Goal: Check status: Check status

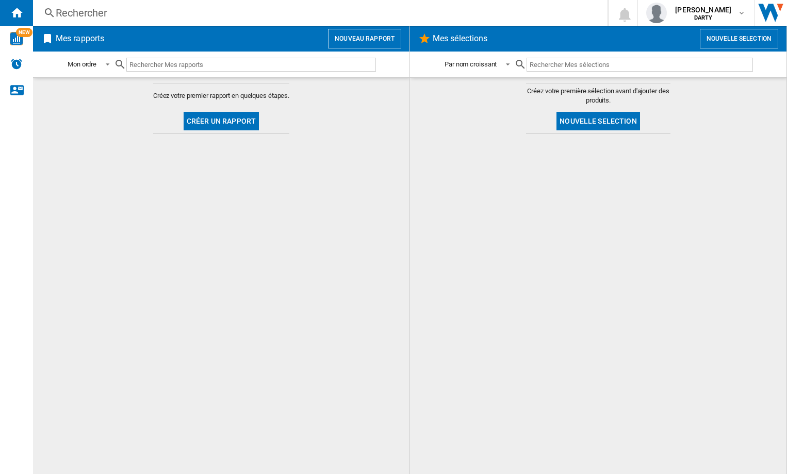
click at [81, 14] on div "Rechercher" at bounding box center [318, 13] width 525 height 14
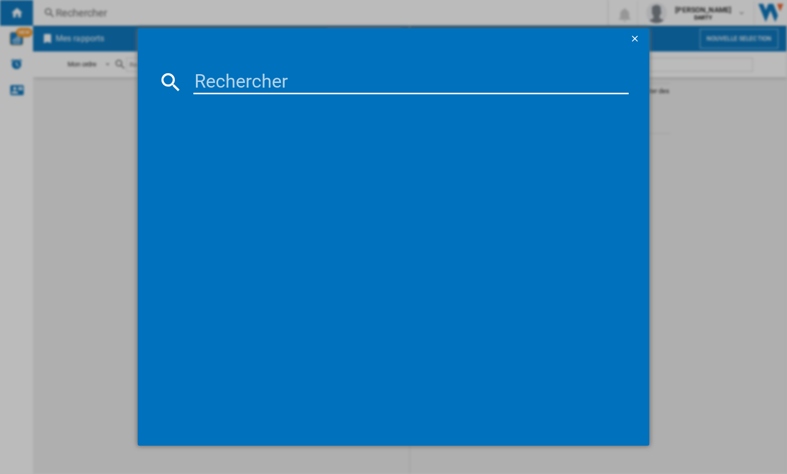
click at [242, 81] on input at bounding box center [410, 82] width 435 height 25
paste input "7081278"
type input "7081278"
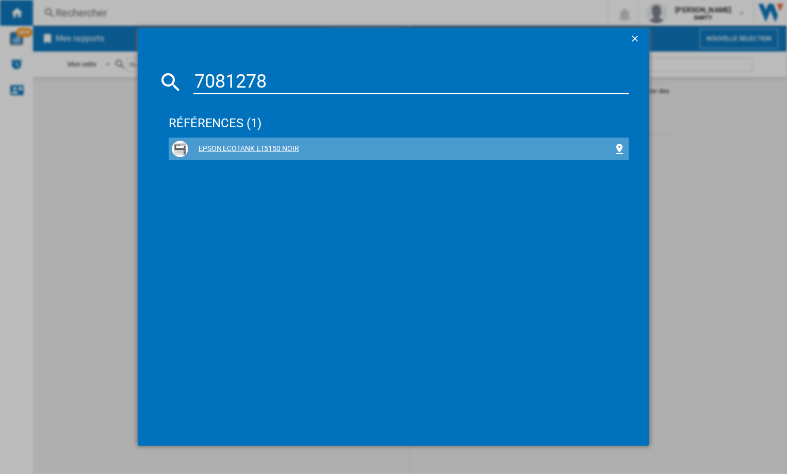
click at [247, 147] on div "EPSON ECOTANK ET5150 NOIR" at bounding box center [400, 149] width 425 height 10
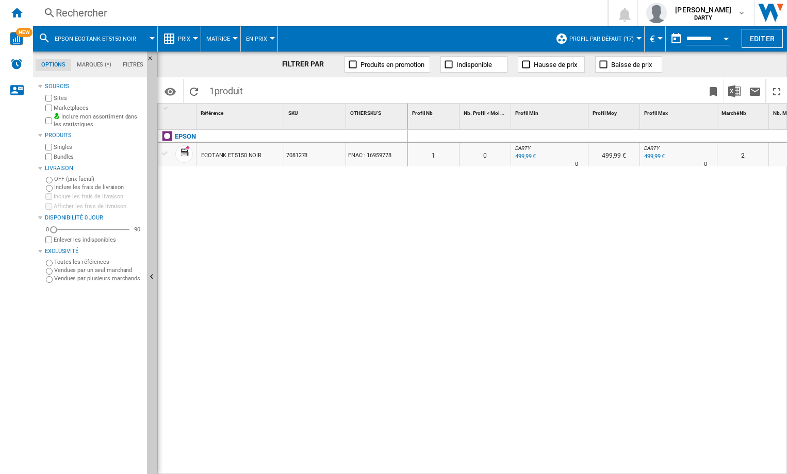
click at [726, 38] on div "Open calendar" at bounding box center [725, 39] width 5 height 3
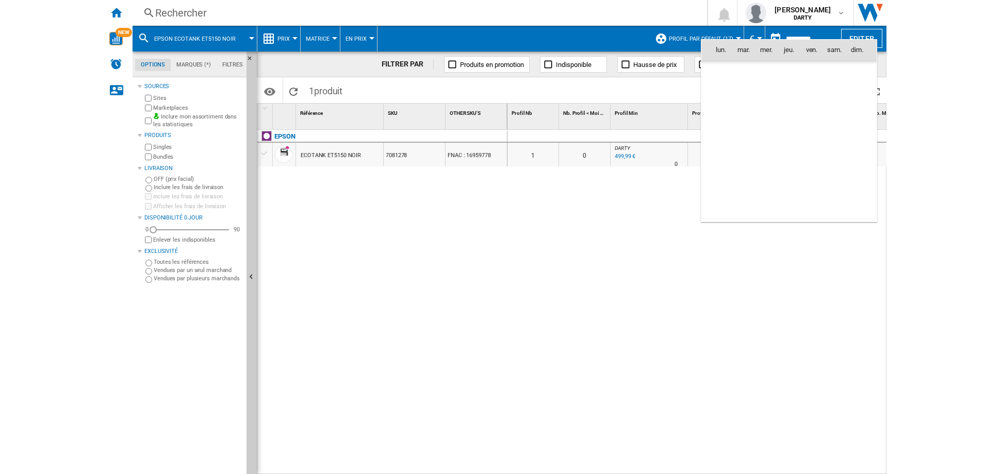
scroll to position [4919, 0]
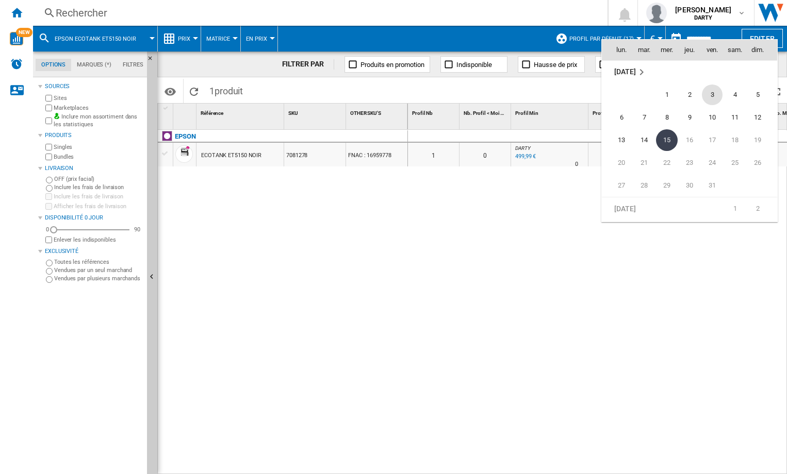
click at [714, 95] on span "3" at bounding box center [712, 95] width 21 height 21
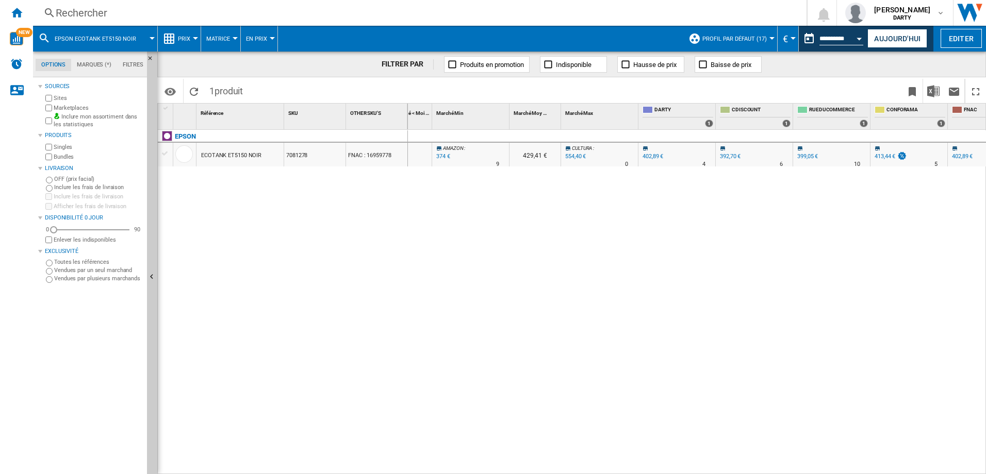
scroll to position [0, 440]
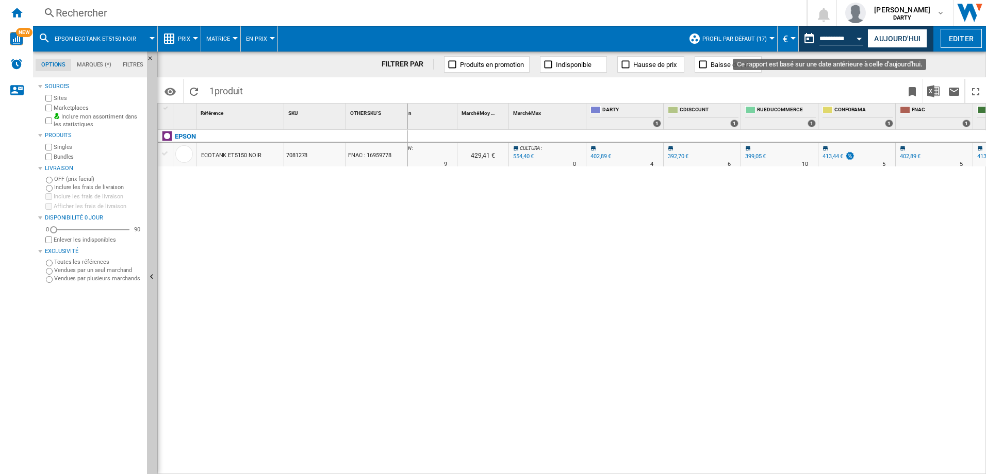
click at [786, 38] on div "Open calendar" at bounding box center [859, 39] width 5 height 3
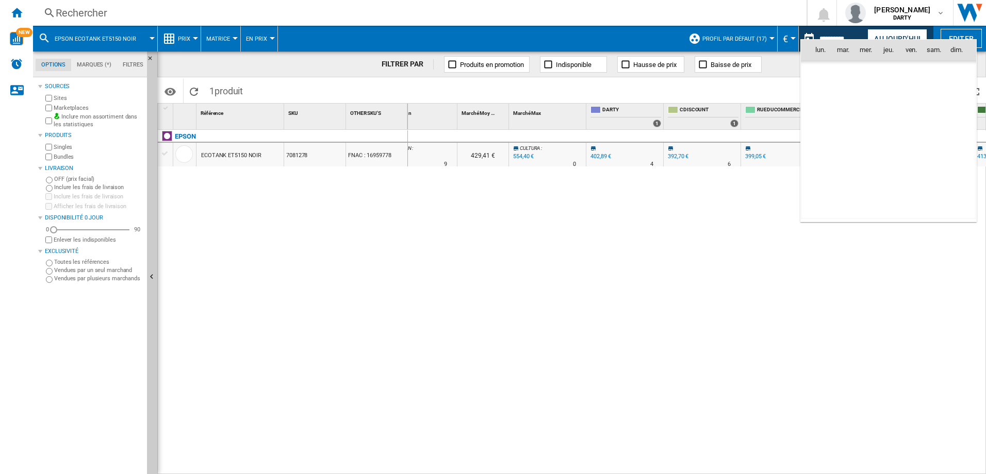
scroll to position [4919, 0]
click at [786, 113] on span "8" at bounding box center [865, 117] width 21 height 21
type input "**********"
